Goal: Use online tool/utility: Utilize a website feature to perform a specific function

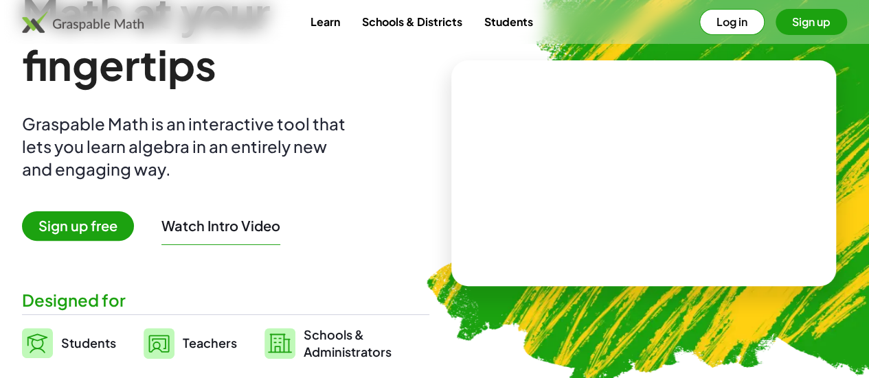
scroll to position [92, 0]
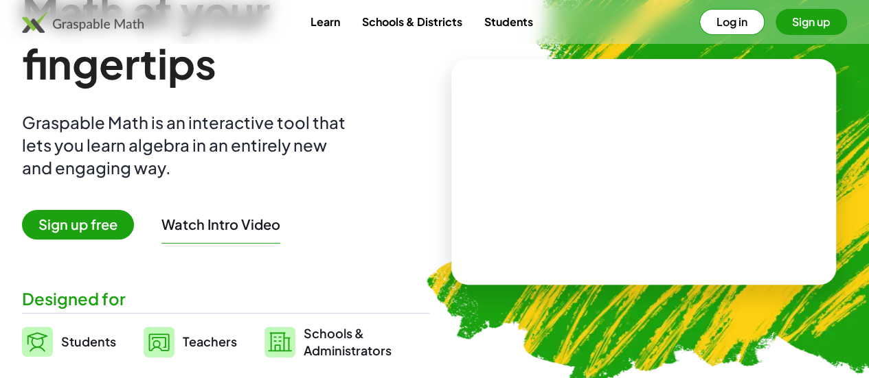
click at [114, 340] on span "Students" at bounding box center [88, 342] width 55 height 16
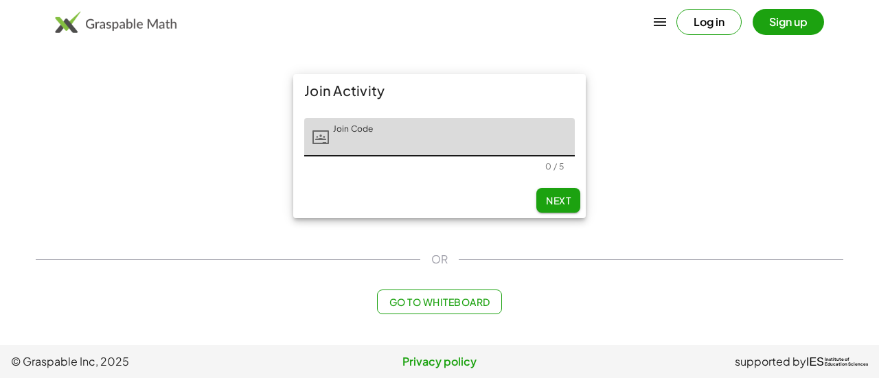
click at [389, 136] on input "Join Code" at bounding box center [452, 137] width 246 height 38
click at [464, 316] on div "Join Activity Join Code Join Code 0 / 5 Next OR Go to Whiteboard" at bounding box center [439, 194] width 824 height 257
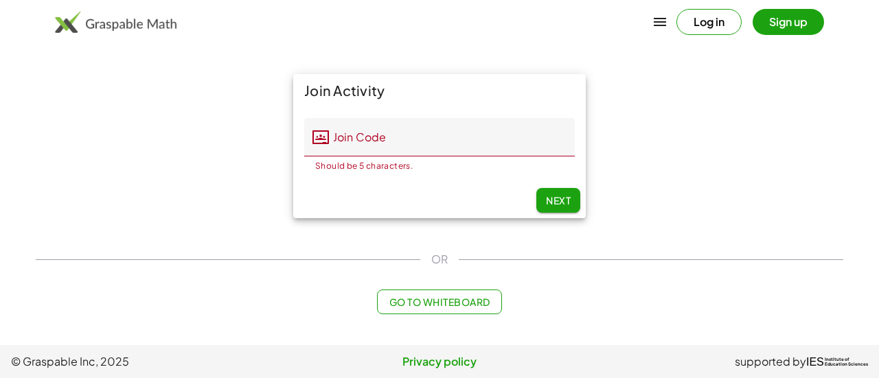
click at [465, 306] on span "Go to Whiteboard" at bounding box center [439, 302] width 101 height 12
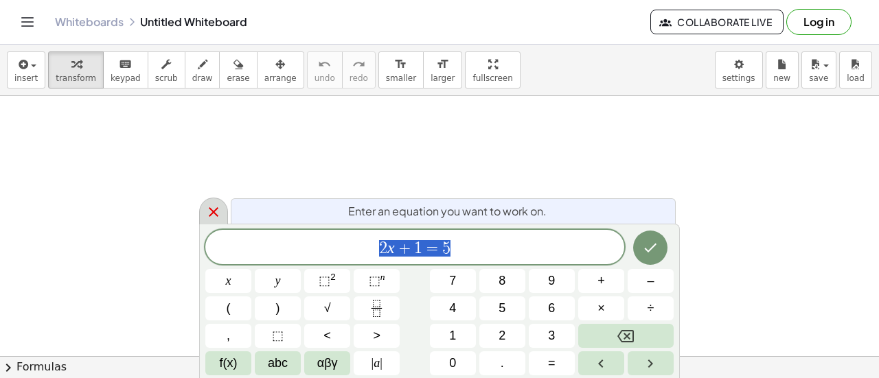
click at [212, 202] on div at bounding box center [213, 211] width 29 height 27
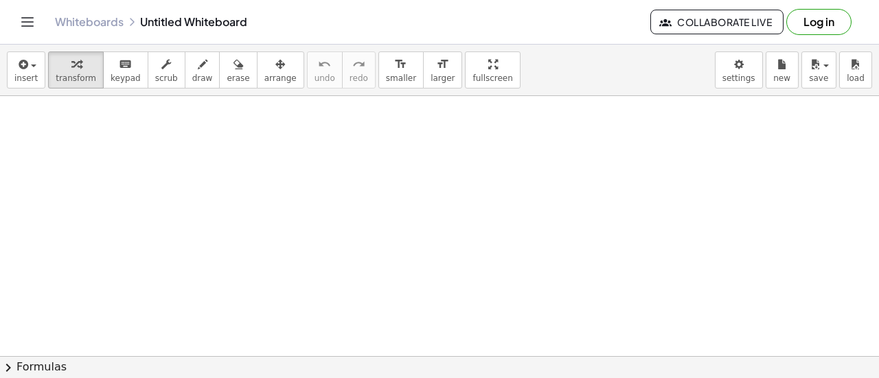
scroll to position [60, 0]
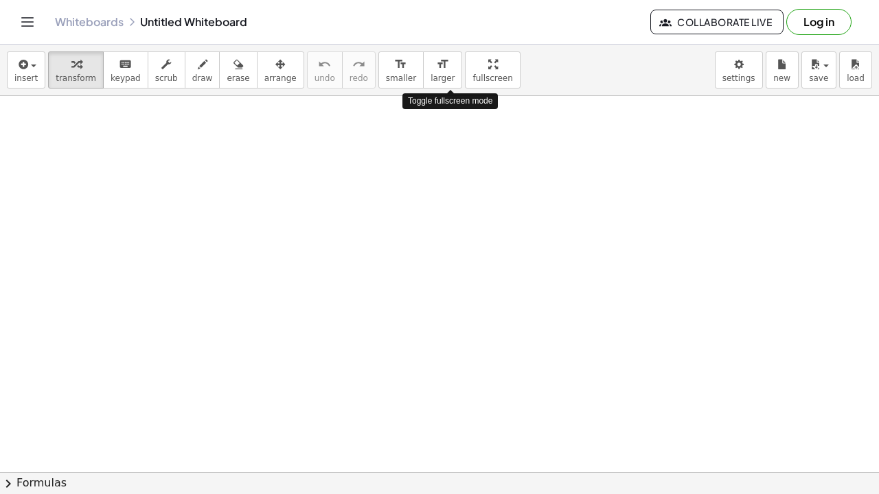
drag, startPoint x: 448, startPoint y: 68, endPoint x: 448, endPoint y: 151, distance: 83.1
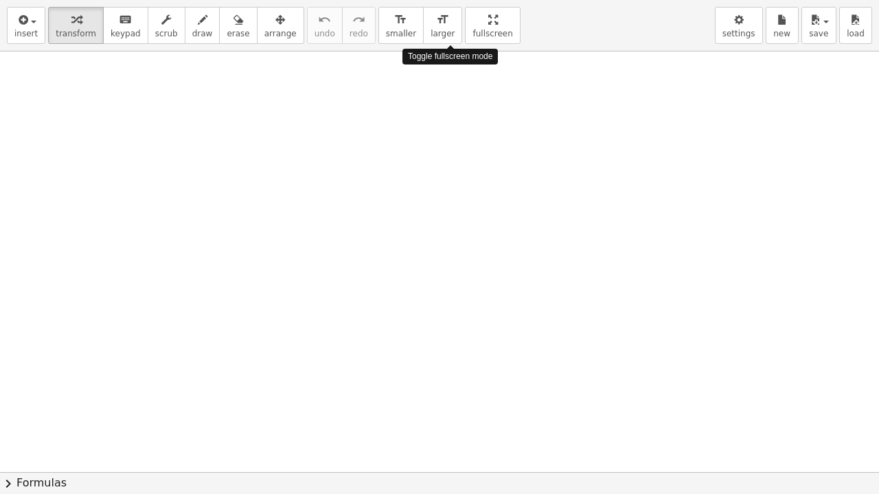
click at [448, 151] on div "insert select one: Math Expression Function Text Youtube Video Graphing Geometr…" at bounding box center [439, 247] width 879 height 494
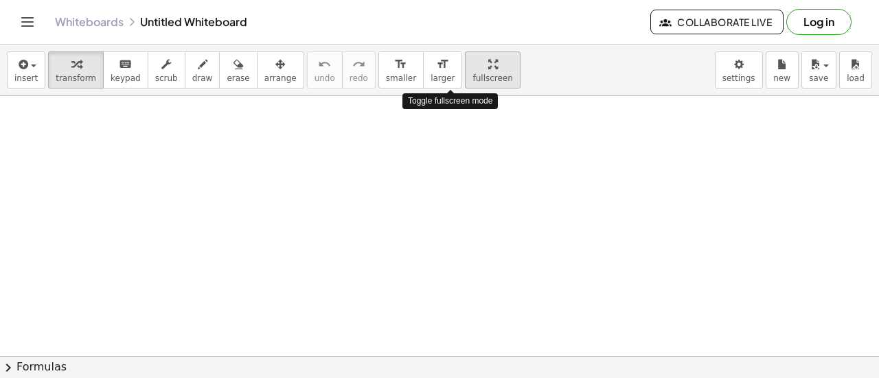
click at [488, 71] on icon "button" at bounding box center [493, 64] width 10 height 16
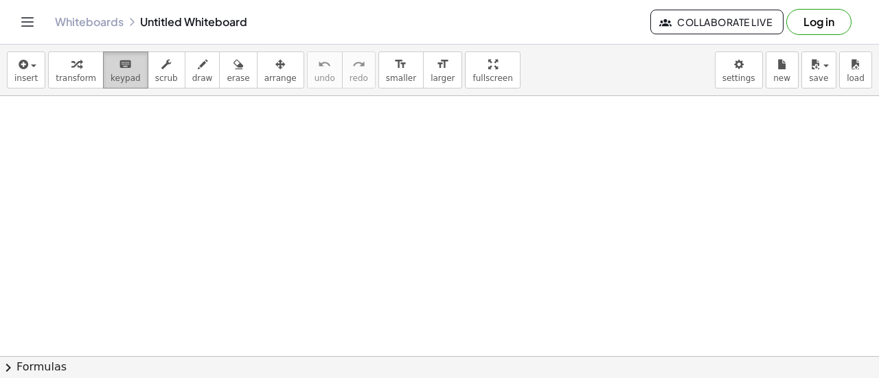
click at [119, 71] on icon "keyboard" at bounding box center [125, 64] width 13 height 16
click at [119, 67] on icon "keyboard" at bounding box center [125, 64] width 13 height 16
click at [738, 58] on body "Graspable Math Activities Get Started Activity Bank Assigned Work Classes White…" at bounding box center [439, 189] width 879 height 378
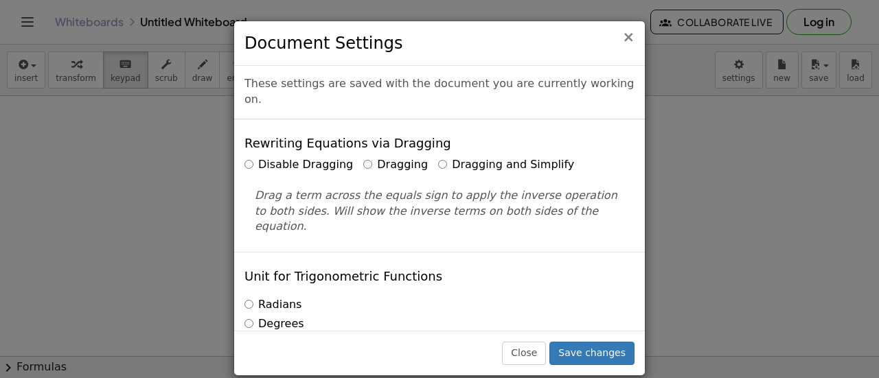
click at [630, 32] on span "×" at bounding box center [628, 37] width 12 height 16
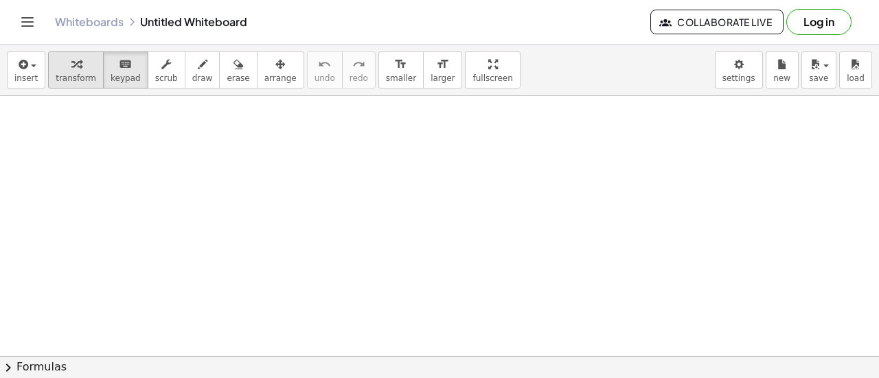
click at [83, 78] on span "transform" at bounding box center [76, 78] width 41 height 10
click at [523, 156] on div at bounding box center [439, 285] width 879 height 612
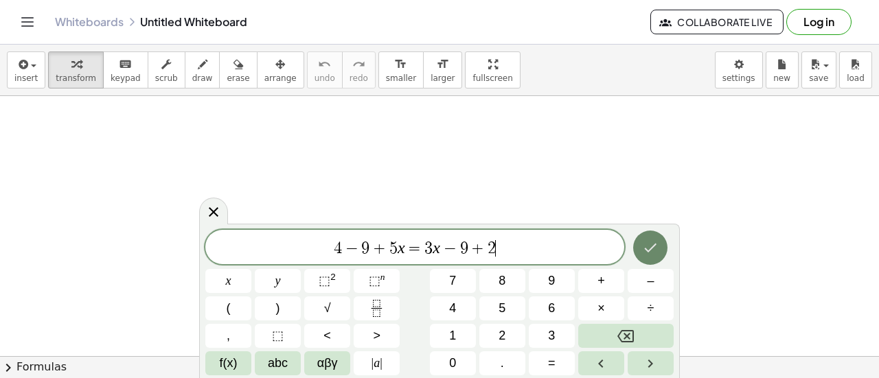
click at [650, 241] on icon "Done" at bounding box center [650, 248] width 16 height 16
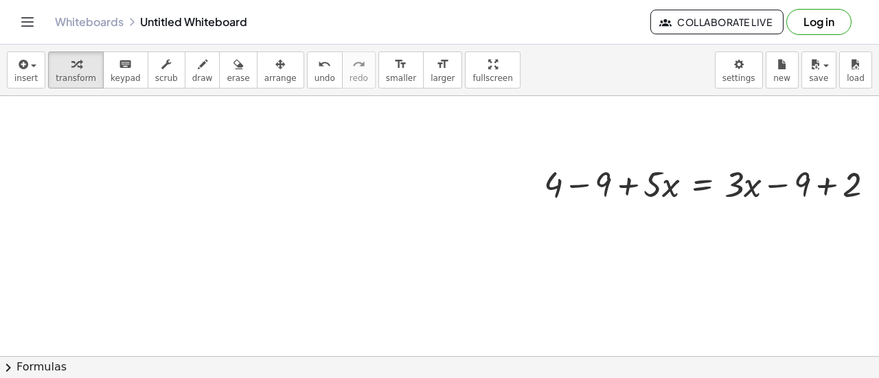
click at [650, 241] on div at bounding box center [449, 285] width 899 height 612
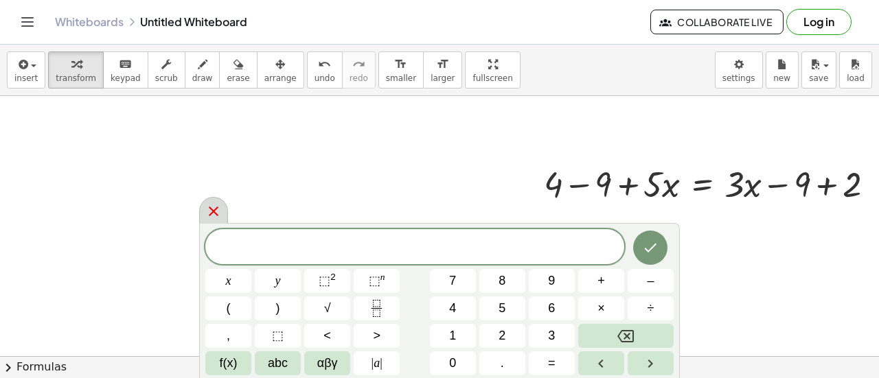
click at [207, 219] on icon at bounding box center [213, 211] width 16 height 16
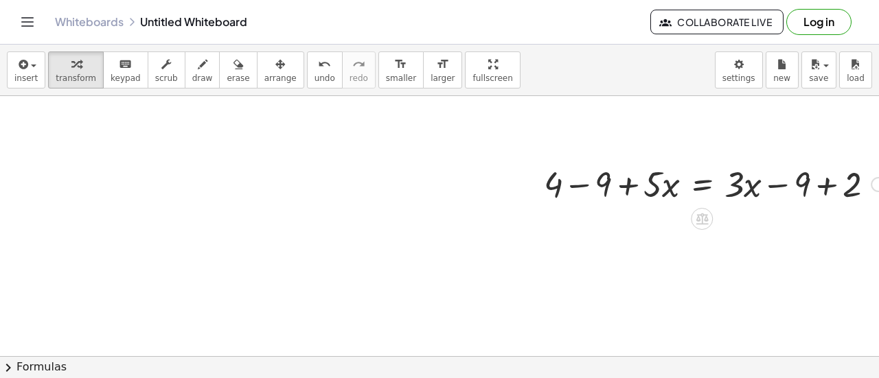
scroll to position [117, 30]
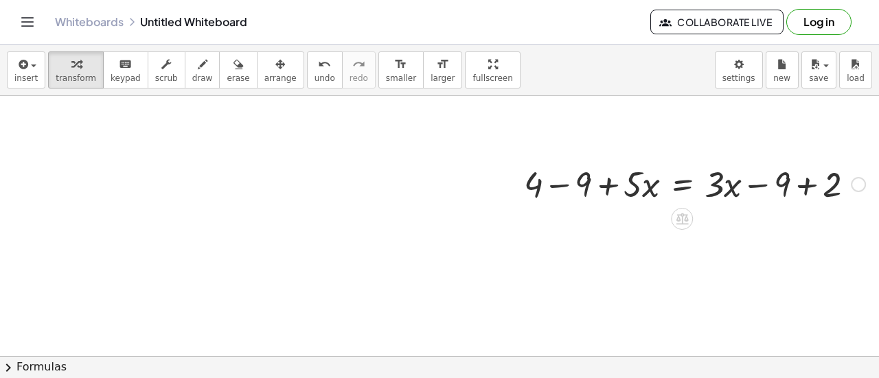
click at [799, 186] on div at bounding box center [694, 183] width 355 height 47
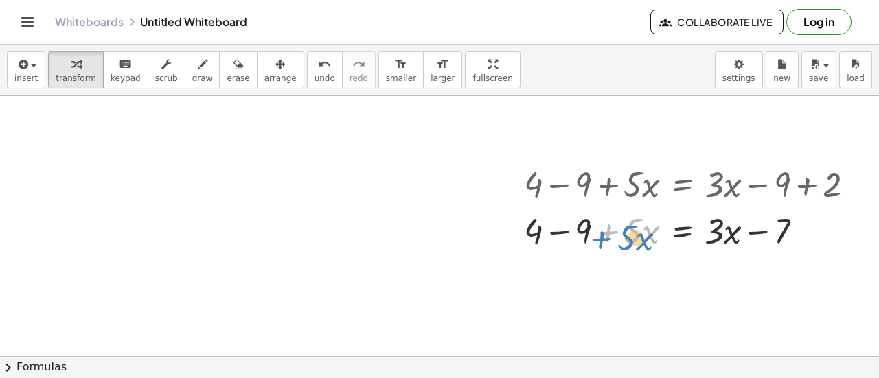
drag, startPoint x: 600, startPoint y: 234, endPoint x: 592, endPoint y: 234, distance: 8.3
click at [592, 234] on div at bounding box center [694, 230] width 355 height 47
drag, startPoint x: 615, startPoint y: 231, endPoint x: 606, endPoint y: 229, distance: 9.8
click at [606, 229] on div at bounding box center [694, 230] width 355 height 47
click at [615, 229] on div at bounding box center [694, 230] width 355 height 47
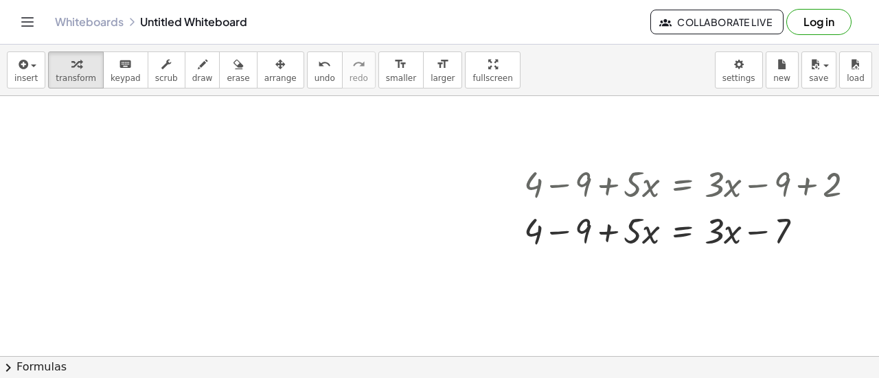
click at [496, 144] on div at bounding box center [429, 285] width 899 height 612
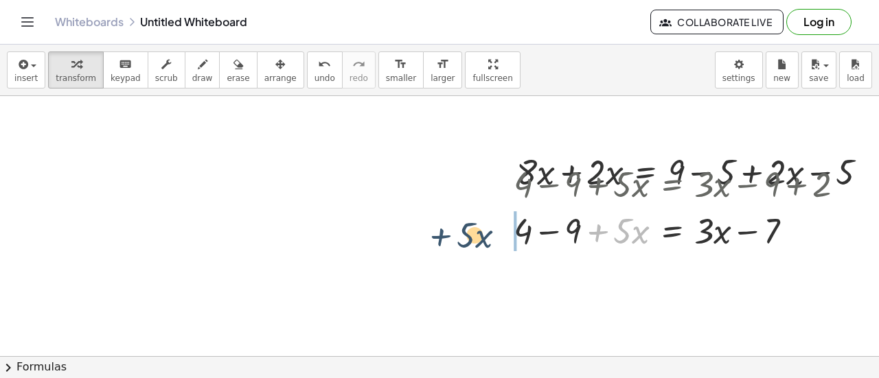
drag, startPoint x: 591, startPoint y: 227, endPoint x: 411, endPoint y: 229, distance: 179.3
click at [411, 229] on div "+ 4 − 9 + · 5 · x = + · 3 · x − 9 + 2 + · 5 · x + 4 − 9 + · 5 · x = + · 3 · x −…" at bounding box center [431, 285] width 922 height 612
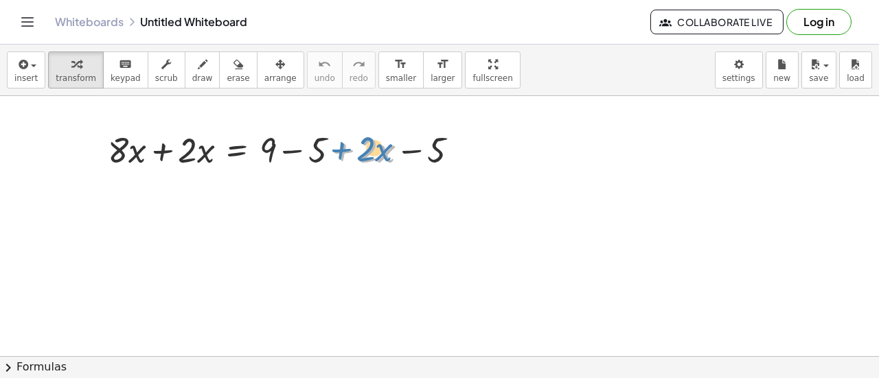
click at [345, 143] on div at bounding box center [289, 149] width 376 height 47
click at [410, 151] on div at bounding box center [289, 149] width 376 height 47
click at [453, 144] on div at bounding box center [289, 149] width 376 height 47
click at [457, 148] on div at bounding box center [462, 150] width 15 height 15
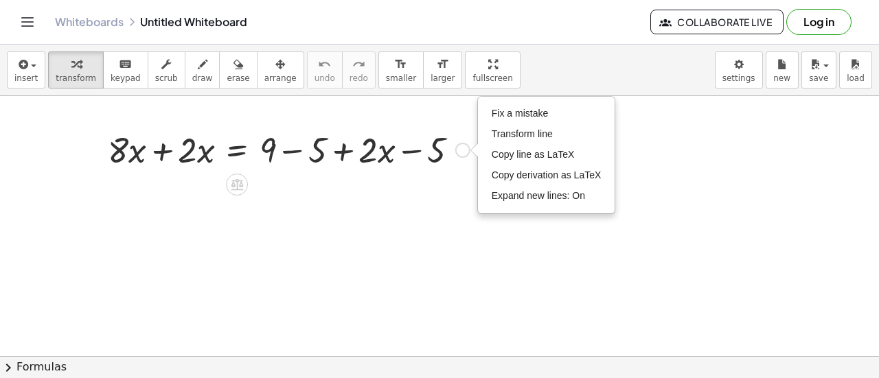
click at [448, 166] on div at bounding box center [289, 149] width 376 height 47
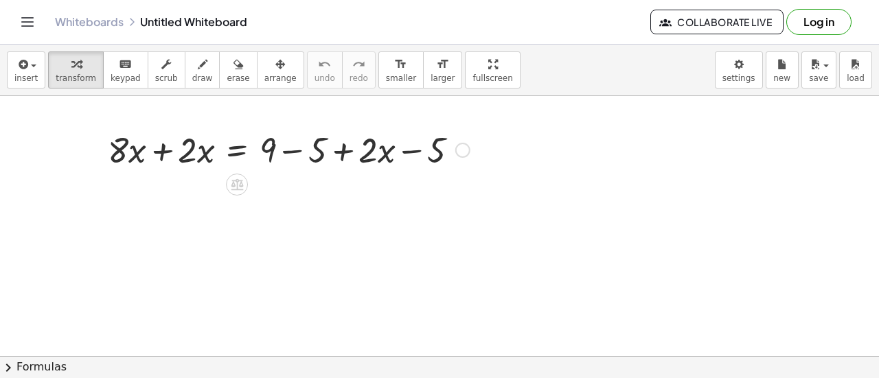
click at [360, 160] on div at bounding box center [289, 149] width 376 height 47
click at [345, 153] on div at bounding box center [289, 149] width 376 height 47
click at [408, 151] on div at bounding box center [289, 149] width 376 height 47
click at [298, 153] on div at bounding box center [289, 149] width 376 height 47
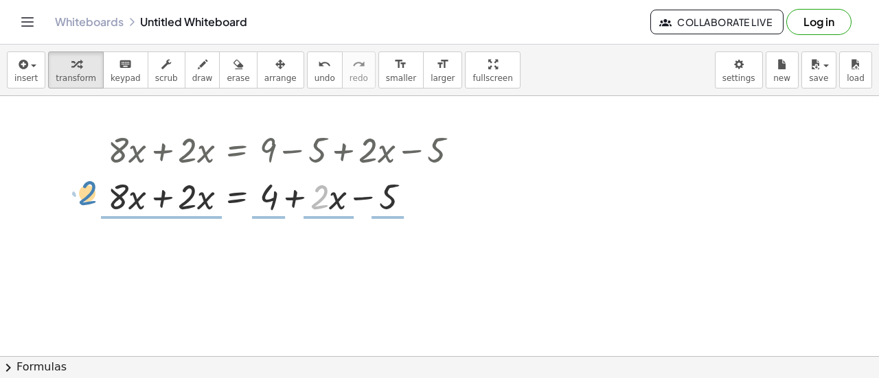
drag, startPoint x: 318, startPoint y: 200, endPoint x: 87, endPoint y: 198, distance: 230.8
click at [87, 198] on div "+ · 8 · x + · 2 · x = + 9 − 5 + · 2 · x − 5 · 2 + · x + · 8 · x + · 2 · x = + +…" at bounding box center [283, 172] width 393 height 100
